Goal: Transaction & Acquisition: Purchase product/service

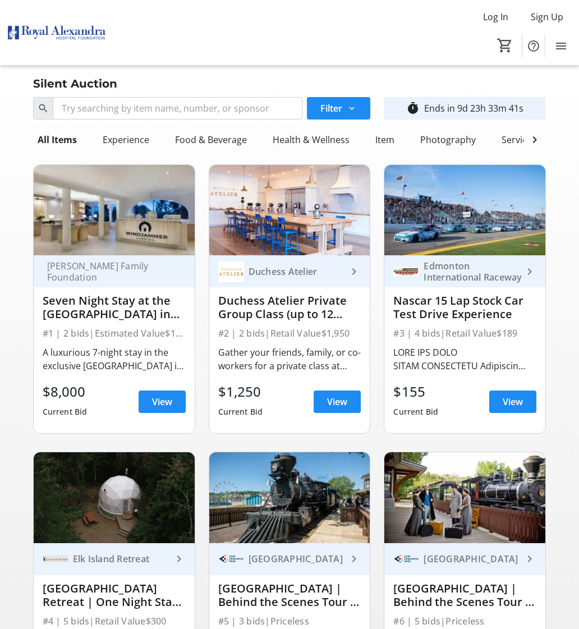
click at [249, 342] on div "Duchess Atelier keyboard_arrow_right Duchess Atelier Private Group Class (up to…" at bounding box center [289, 344] width 161 height 178
click at [330, 404] on span "View" at bounding box center [337, 401] width 20 height 13
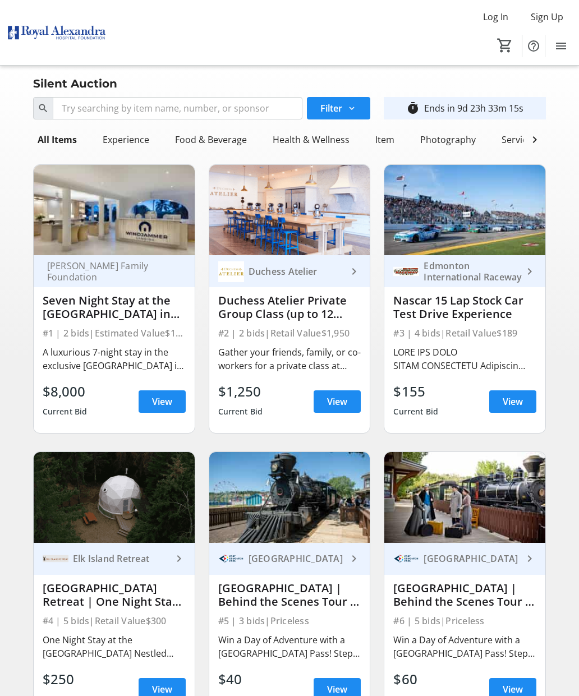
click at [95, 350] on div "A luxurious 7-night stay in the exclusive [GEOGRAPHIC_DATA] in [GEOGRAPHIC_DATA…" at bounding box center [114, 359] width 143 height 27
click at [158, 404] on span "View" at bounding box center [162, 401] width 20 height 13
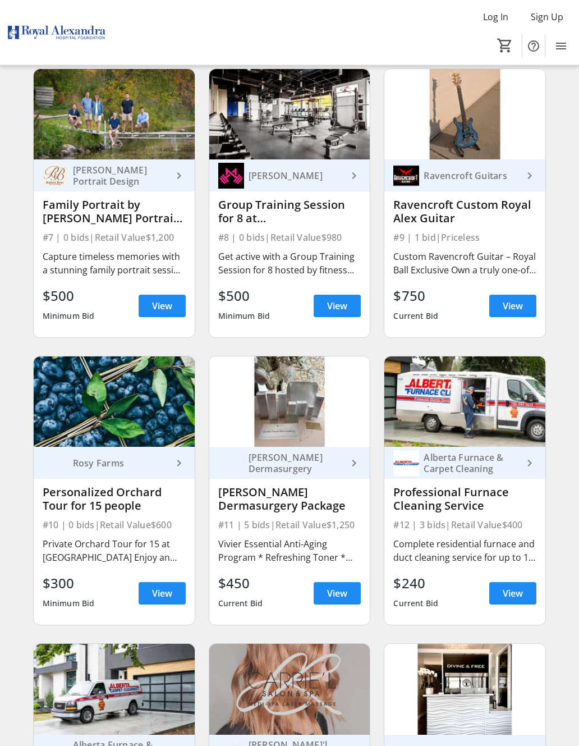
scroll to position [672, 0]
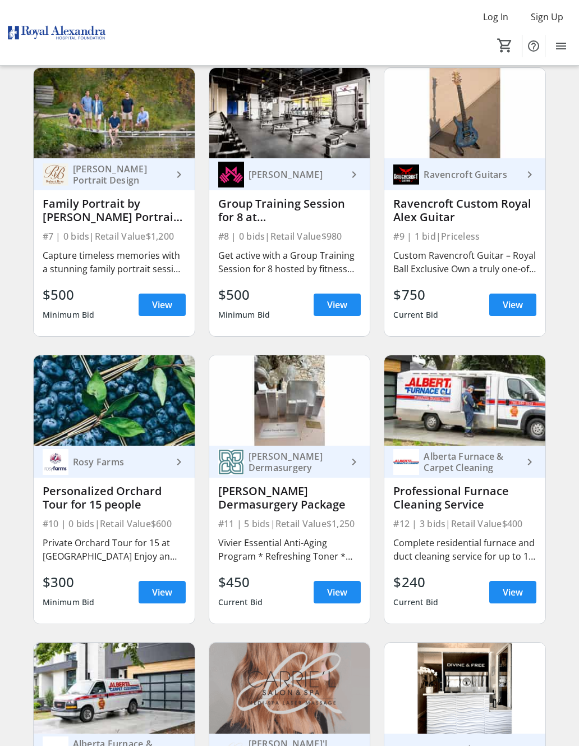
click at [524, 300] on span at bounding box center [512, 304] width 47 height 27
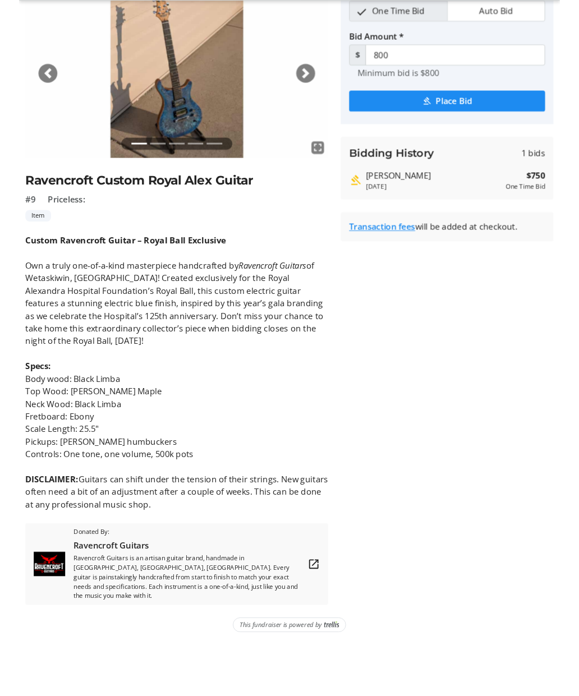
scroll to position [103, 0]
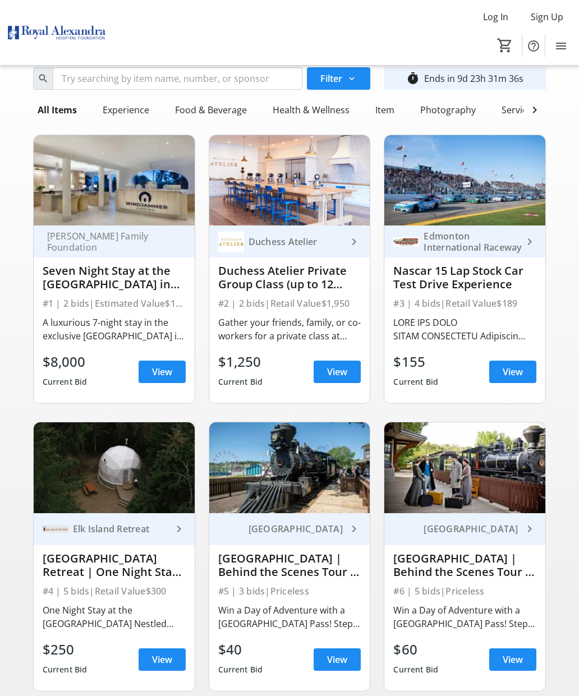
scroll to position [28, 0]
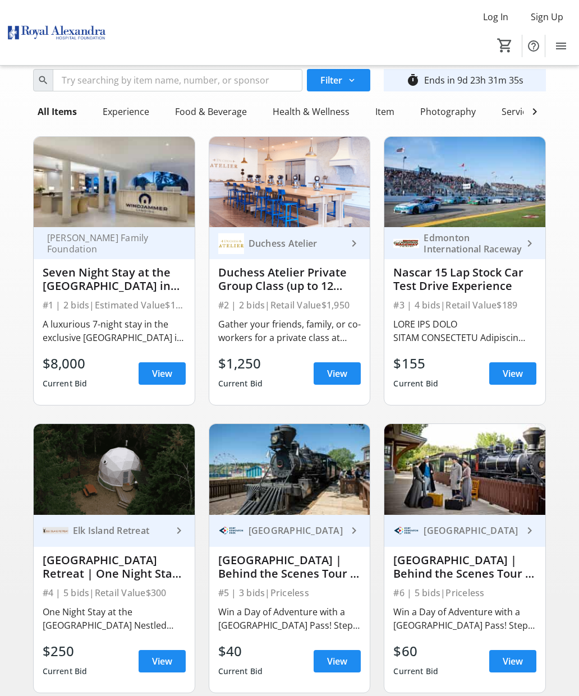
click at [65, 369] on div "$8,000" at bounding box center [65, 364] width 45 height 20
click at [162, 368] on span "View" at bounding box center [162, 373] width 20 height 13
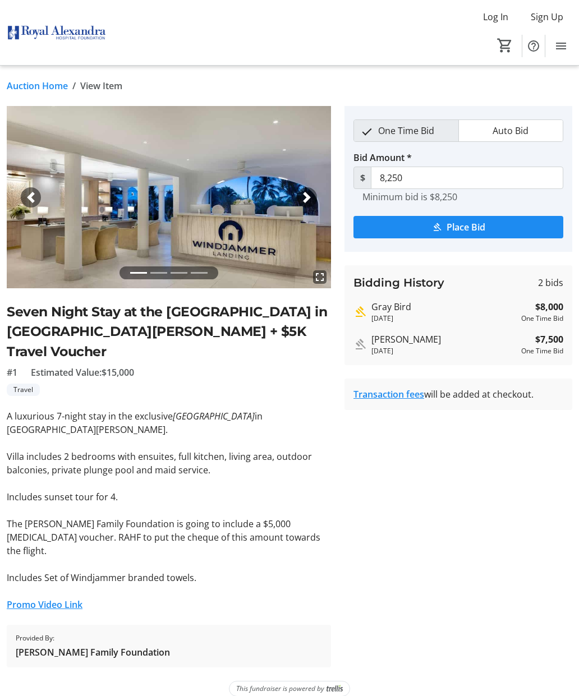
scroll to position [28, 0]
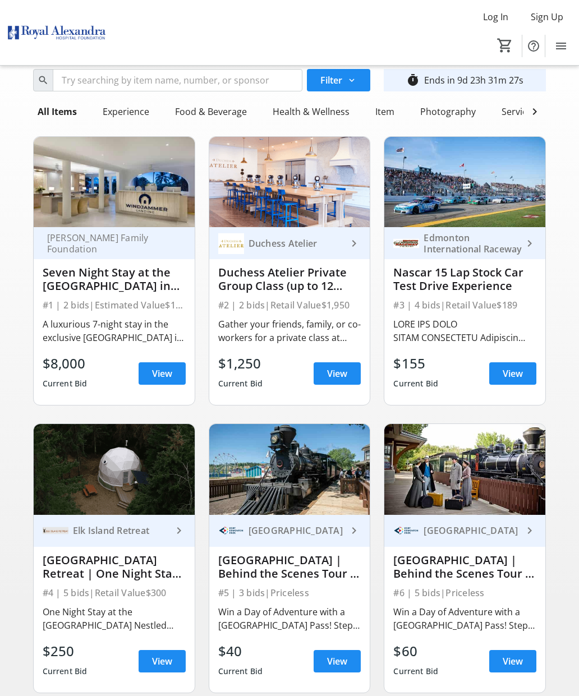
click at [349, 380] on span at bounding box center [337, 373] width 47 height 27
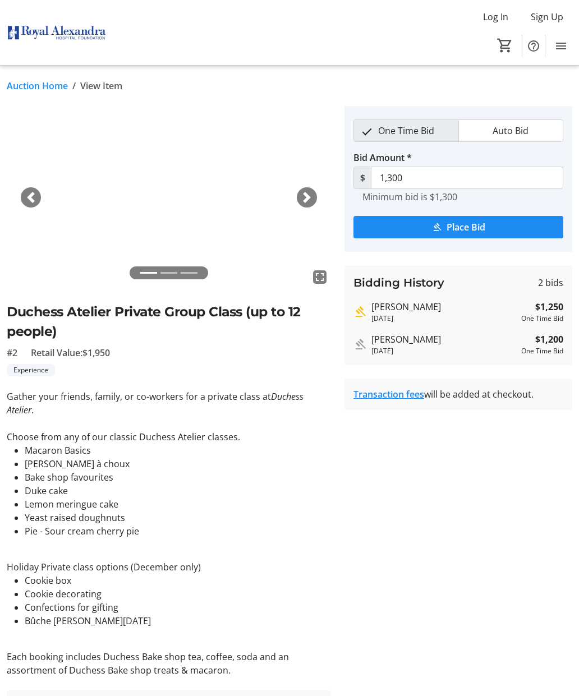
scroll to position [28, 0]
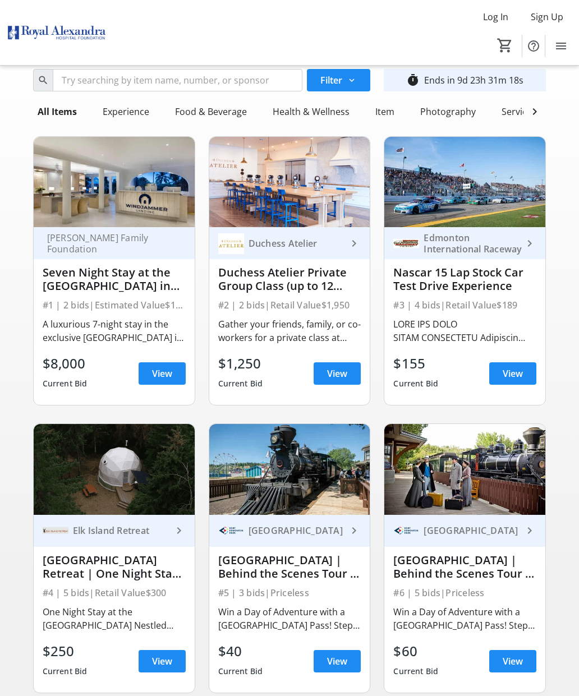
click at [516, 375] on span "View" at bounding box center [513, 373] width 20 height 13
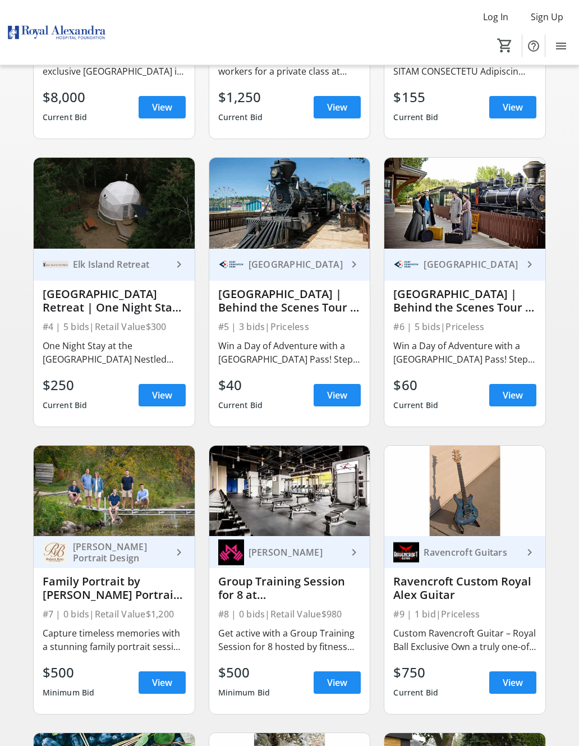
scroll to position [295, 0]
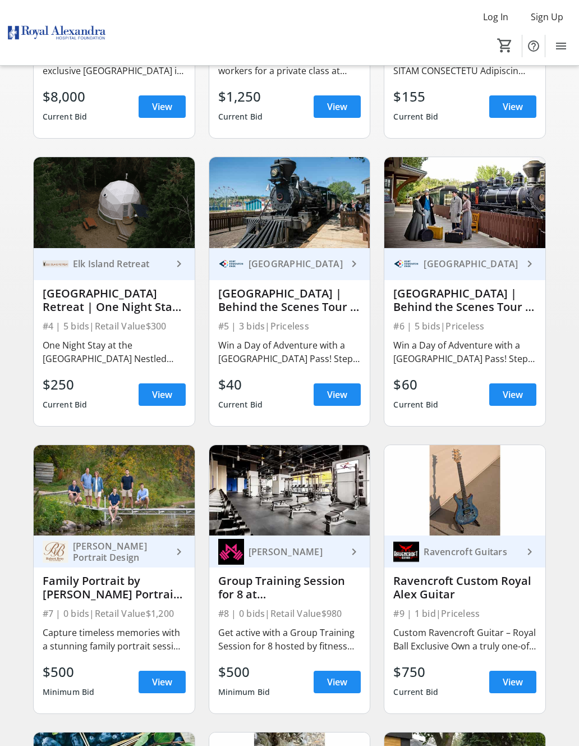
click at [170, 399] on span "View" at bounding box center [162, 394] width 20 height 13
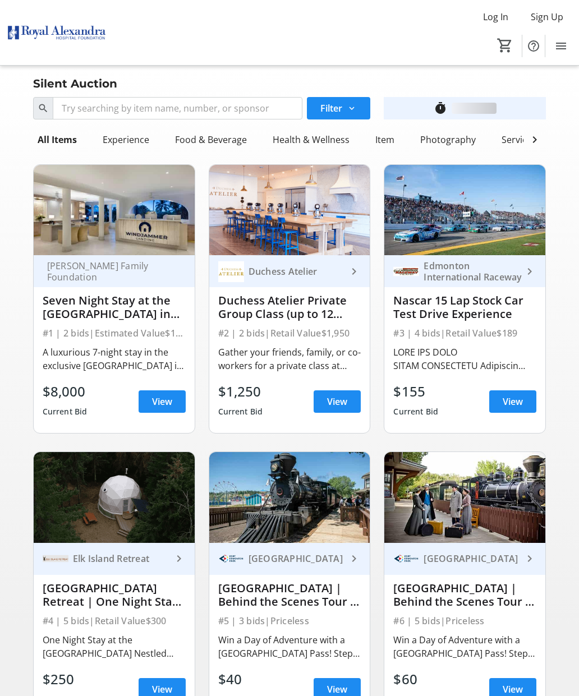
scroll to position [295, 0]
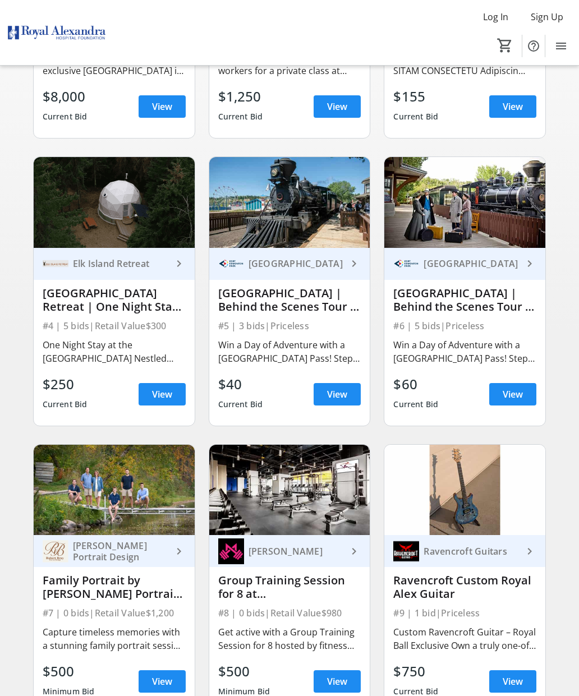
click at [347, 400] on span "View" at bounding box center [337, 394] width 20 height 13
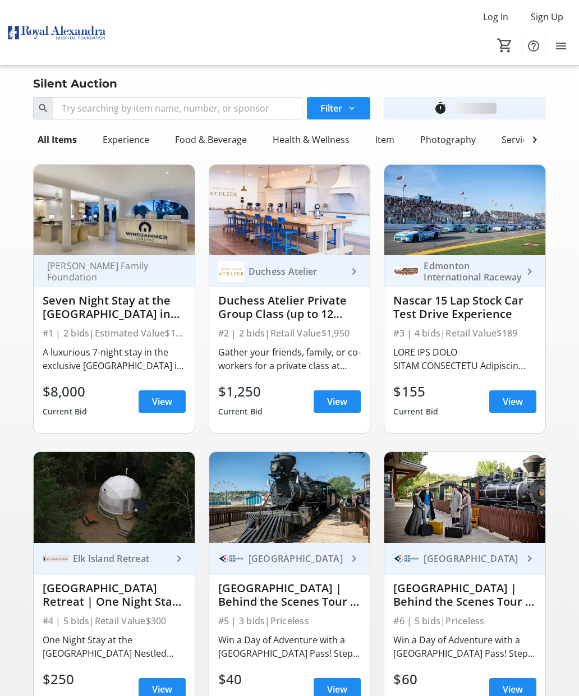
scroll to position [295, 0]
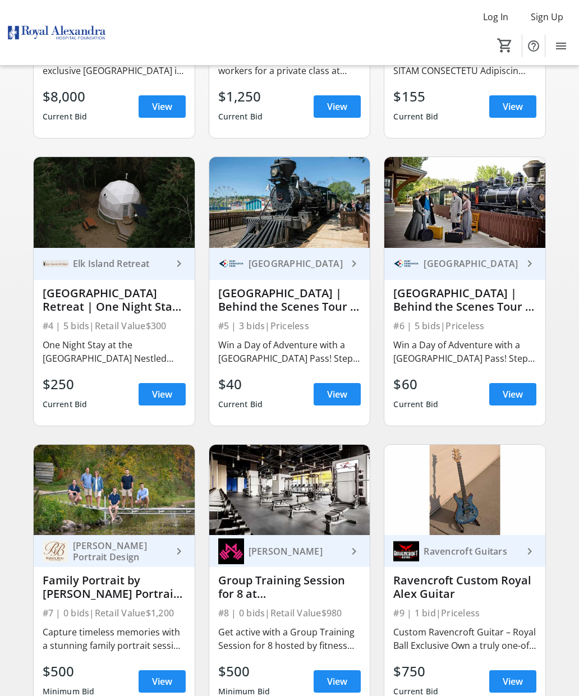
click at [515, 400] on span "View" at bounding box center [513, 394] width 20 height 13
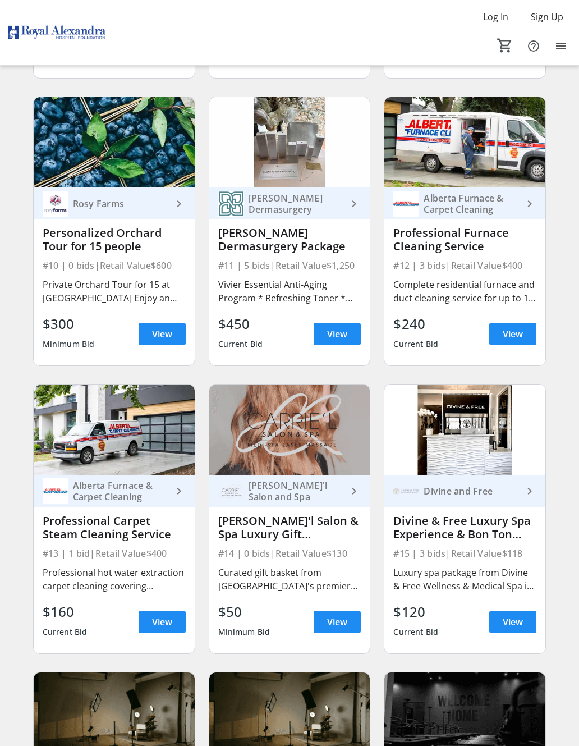
scroll to position [930, 0]
click at [154, 331] on span "View" at bounding box center [162, 333] width 20 height 13
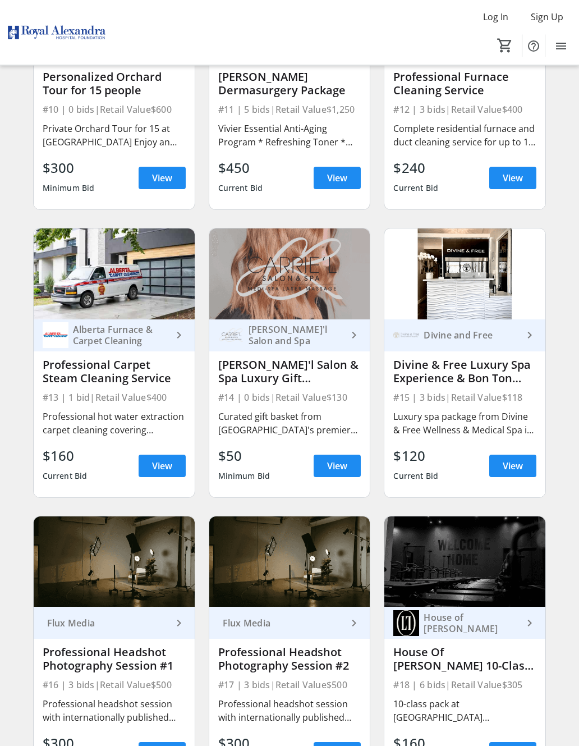
scroll to position [1086, 0]
click at [516, 466] on span "View" at bounding box center [513, 465] width 20 height 13
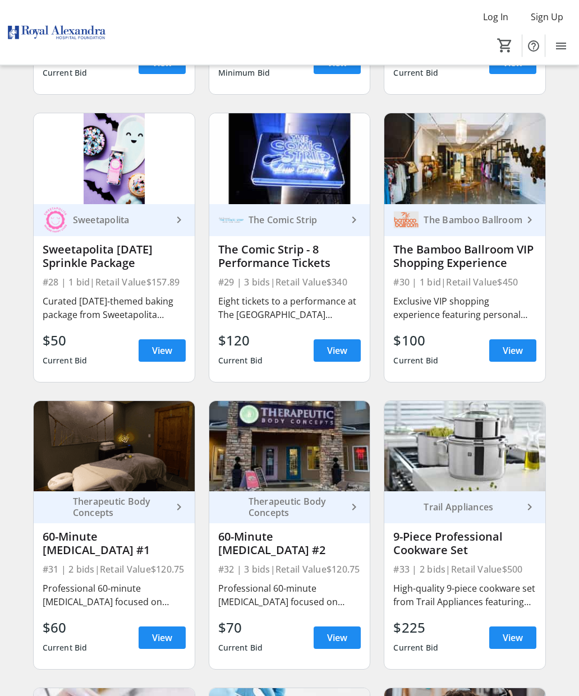
scroll to position [2631, 0]
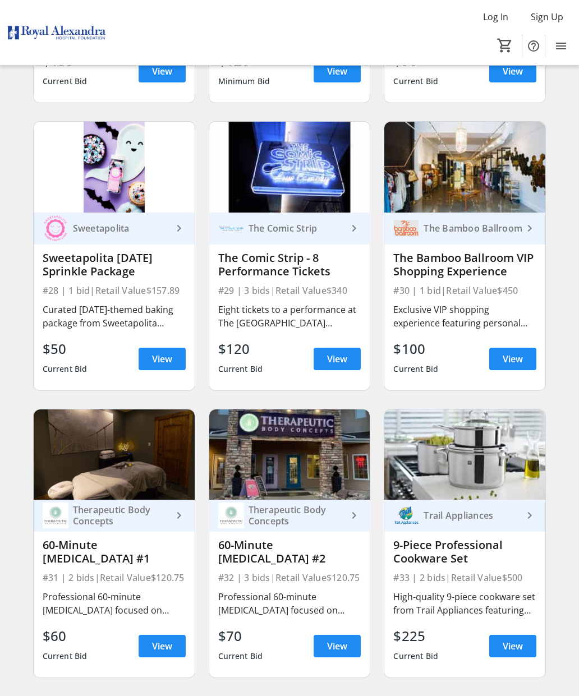
click at [512, 350] on span at bounding box center [512, 359] width 47 height 27
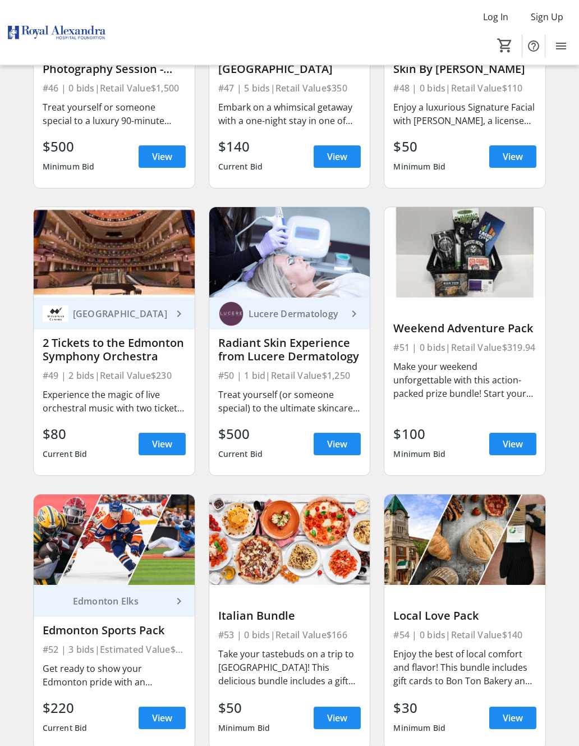
scroll to position [4559, 0]
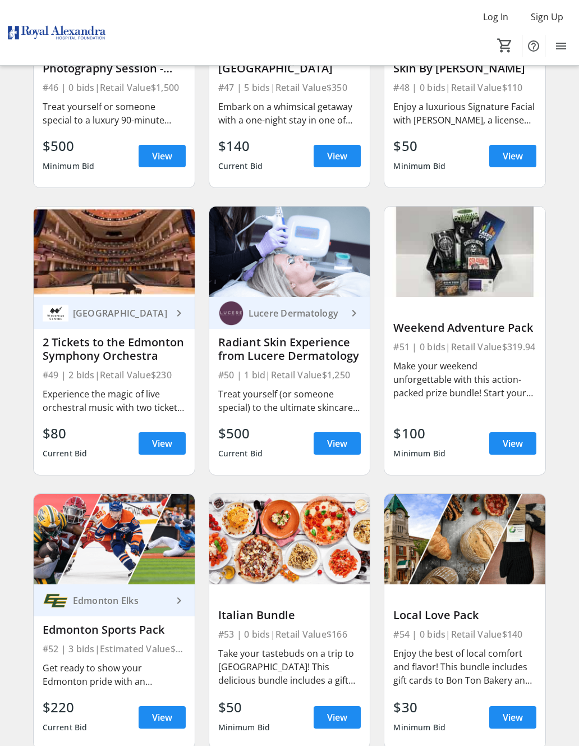
click at [507, 450] on span "View" at bounding box center [513, 443] width 20 height 13
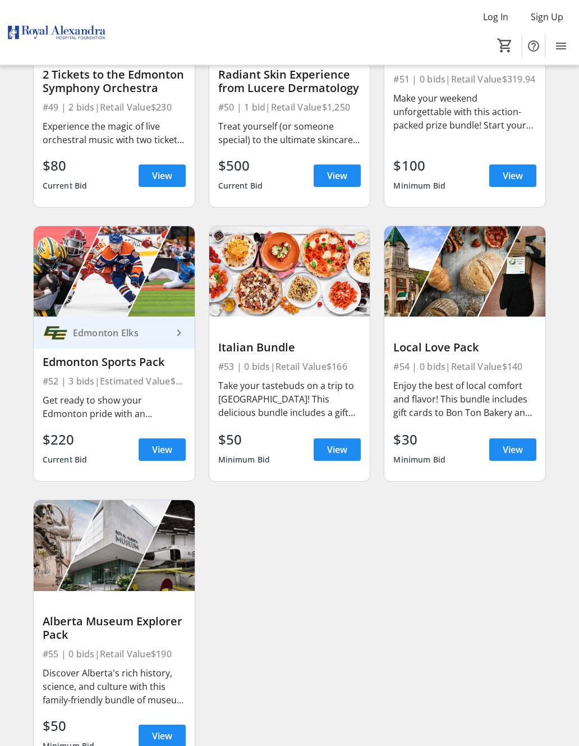
scroll to position [4827, 0]
click at [514, 444] on span "View" at bounding box center [513, 449] width 20 height 13
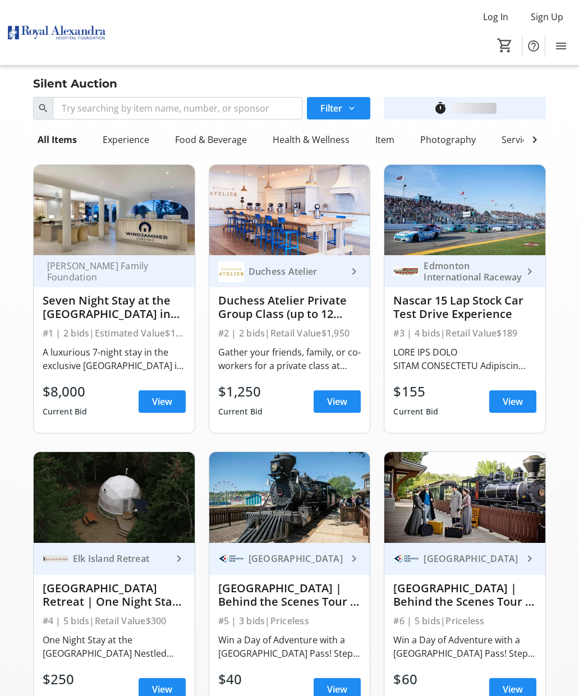
scroll to position [4827, 0]
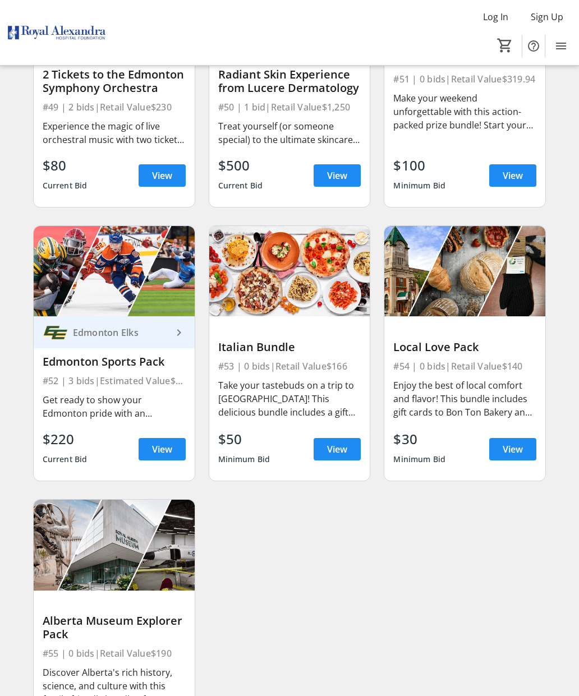
click at [327, 447] on span "View" at bounding box center [337, 449] width 20 height 13
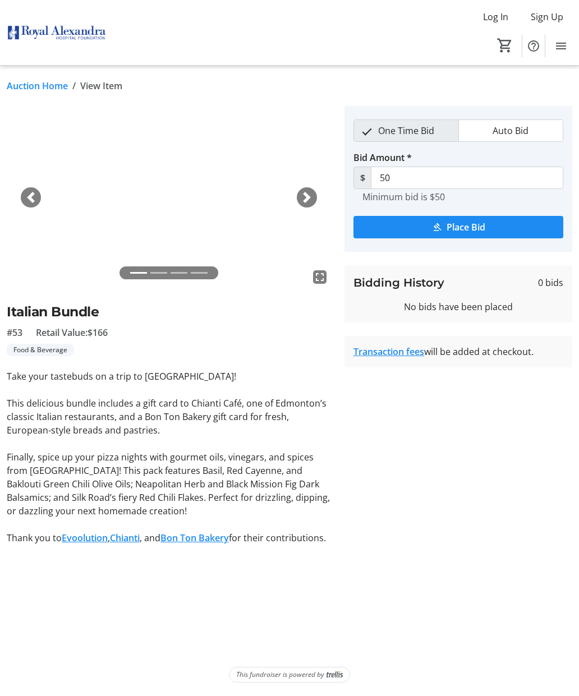
scroll to position [4827, 0]
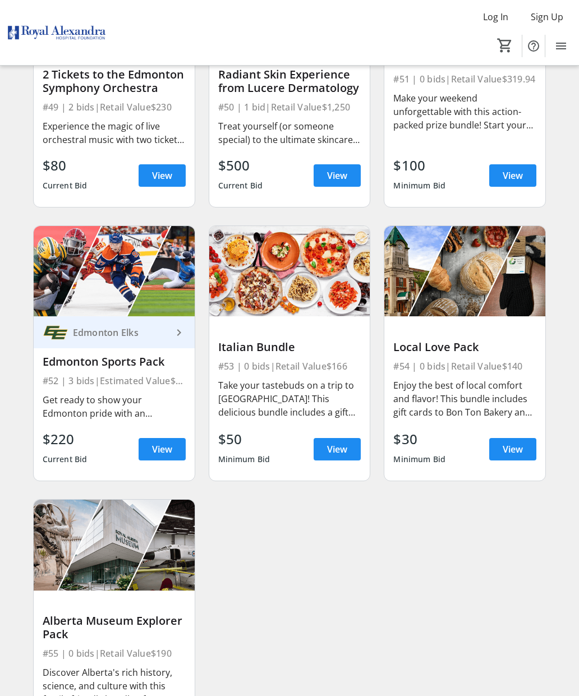
click at [507, 460] on span at bounding box center [512, 449] width 47 height 27
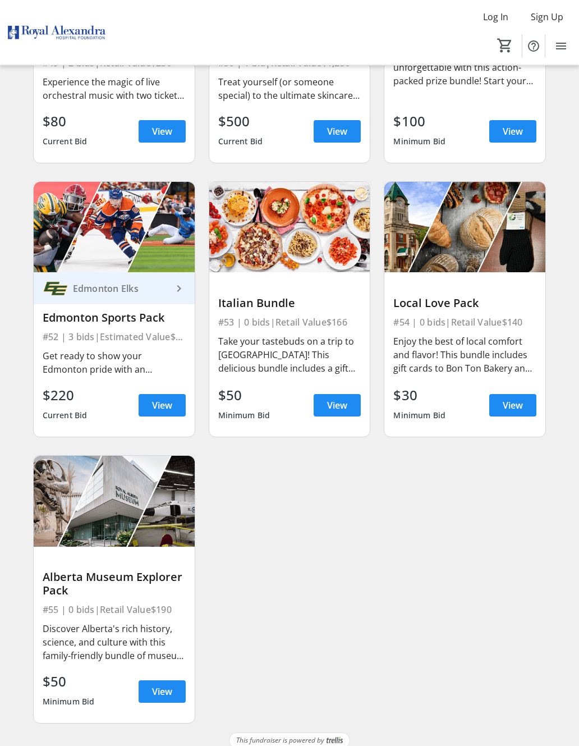
scroll to position [4882, 0]
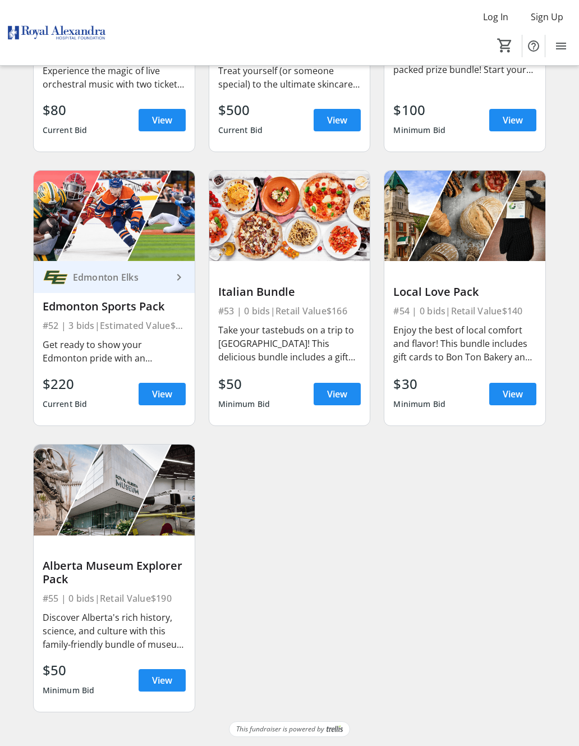
click at [171, 686] on span "View" at bounding box center [162, 679] width 20 height 13
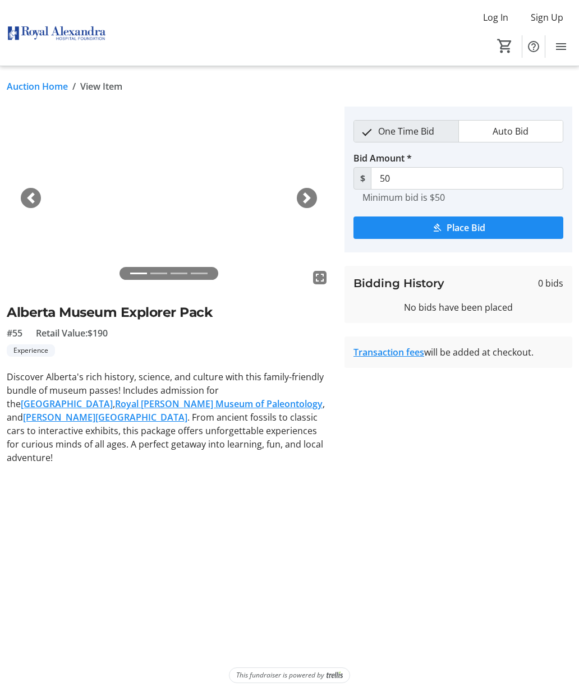
scroll to position [4882, 0]
